Goal: Information Seeking & Learning: Compare options

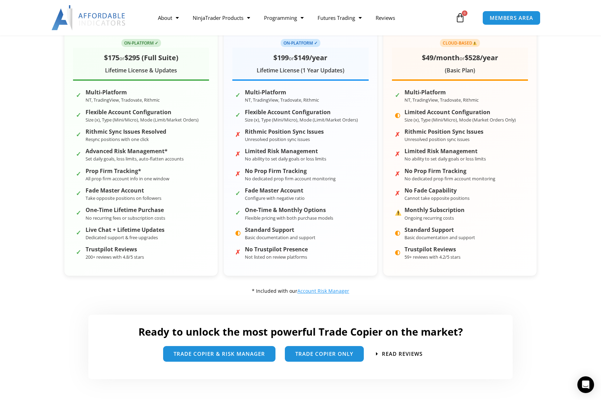
scroll to position [139, 0]
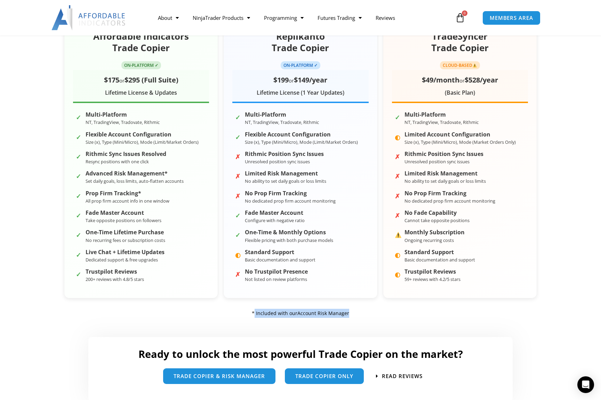
drag, startPoint x: 356, startPoint y: 312, endPoint x: 243, endPoint y: 316, distance: 113.4
click at [243, 316] on div "* Included with our Account Risk Manager" at bounding box center [300, 312] width 473 height 9
copy div "* Included with our Account Risk Manager"
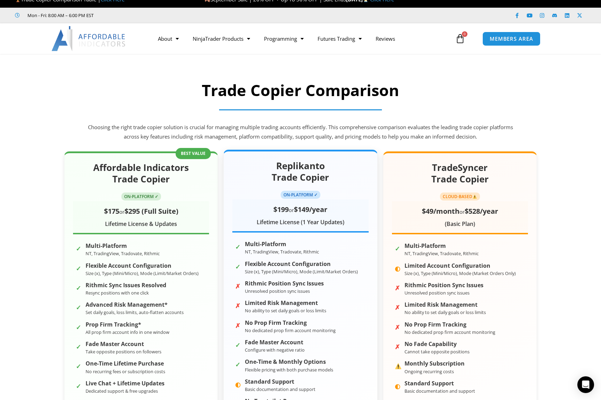
scroll to position [0, 0]
